Goal: Subscribe to service/newsletter

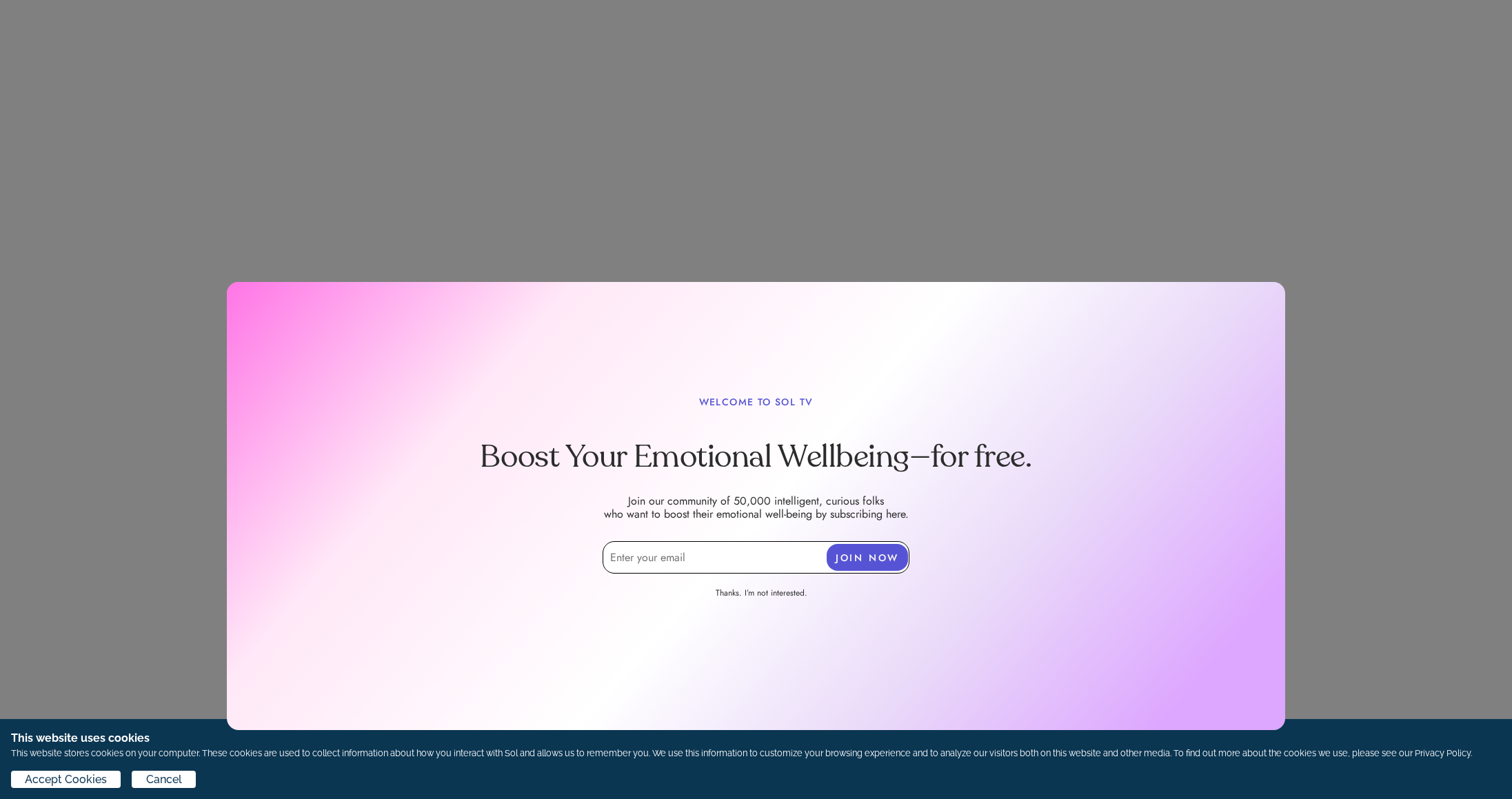
click at [746, 567] on input "email" at bounding box center [756, 557] width 307 height 32
type input "[EMAIL_ADDRESS][DOMAIN_NAME]"
click at [857, 565] on button "JOIN NOW" at bounding box center [867, 557] width 81 height 27
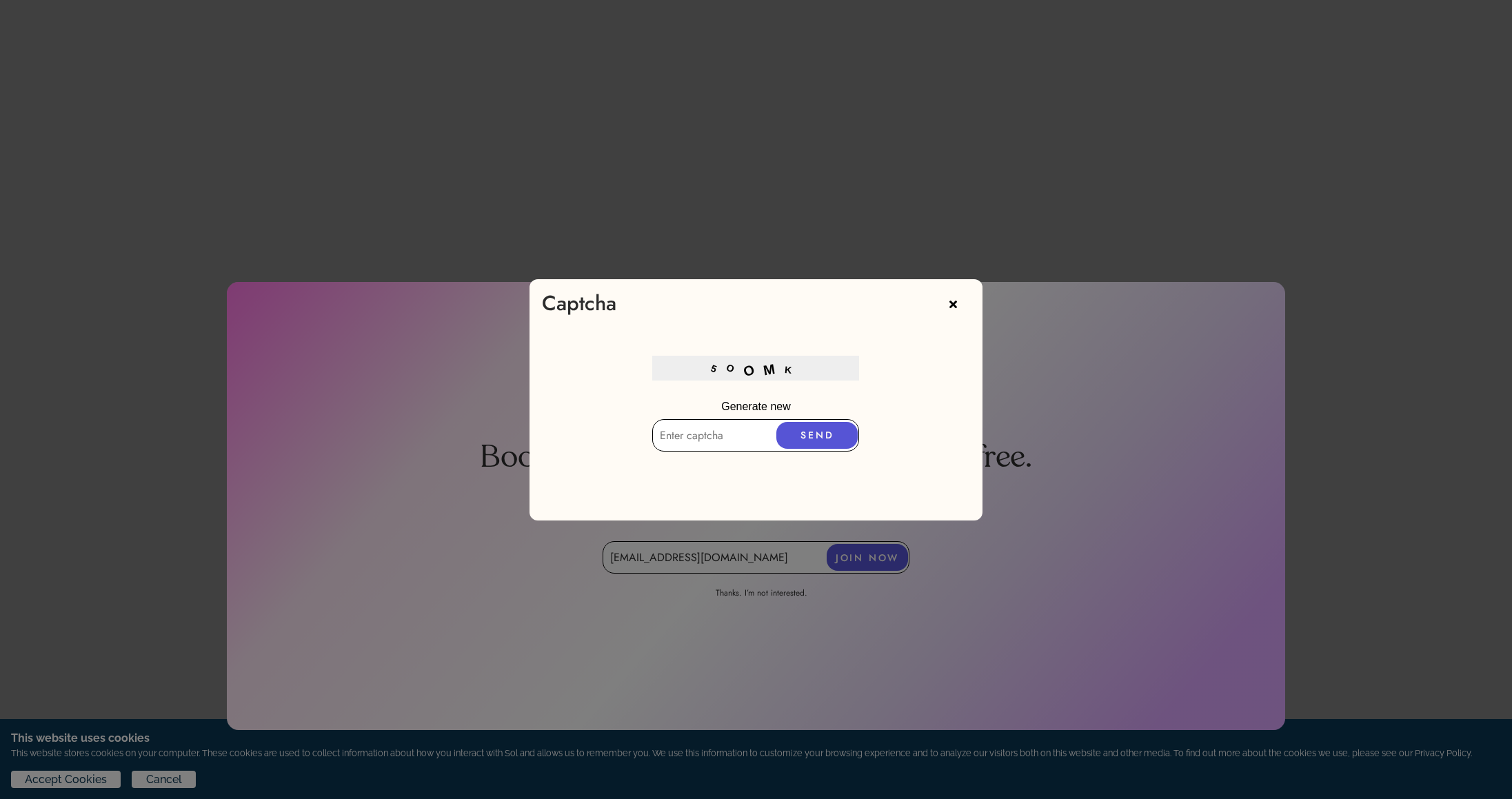
click at [733, 446] on input "text" at bounding box center [756, 435] width 207 height 32
type input "500MK"
click at [808, 455] on button "SEND" at bounding box center [817, 447] width 81 height 27
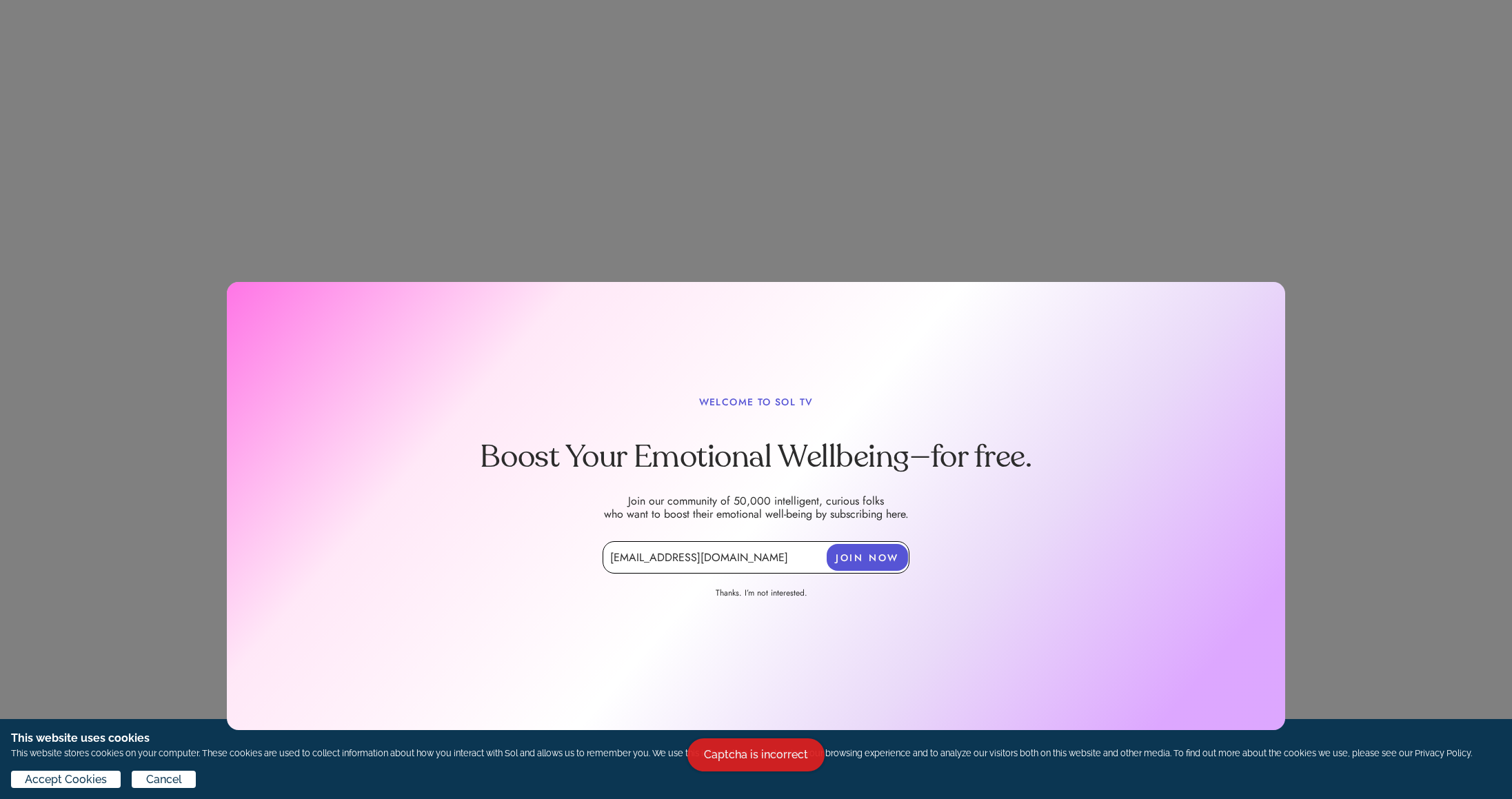
click at [870, 563] on button "JOIN NOW" at bounding box center [867, 557] width 81 height 27
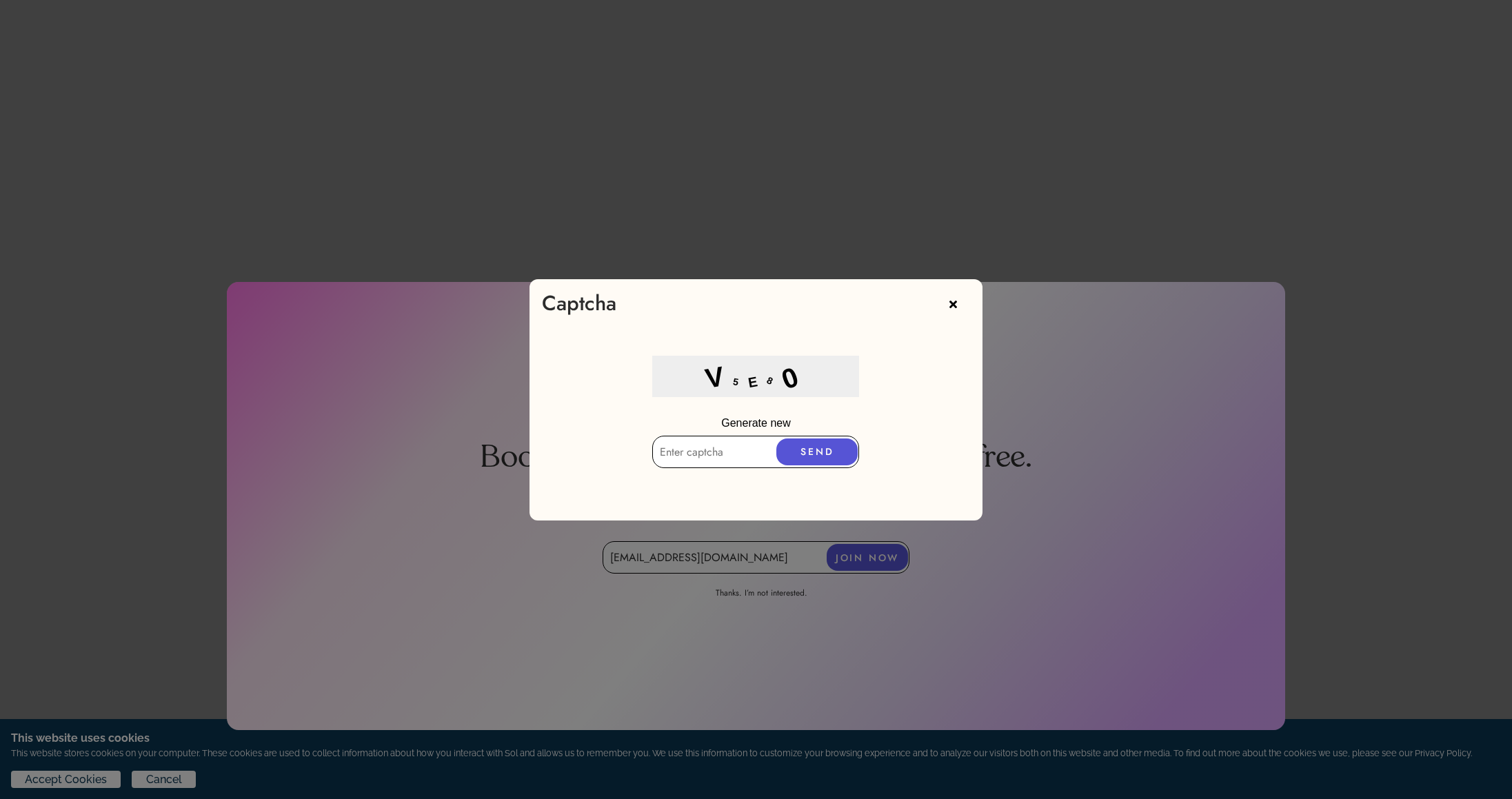
click at [737, 453] on input "text" at bounding box center [756, 452] width 207 height 32
type input "v5e80"
click at [828, 454] on button "SEND" at bounding box center [817, 452] width 81 height 27
